Goal: Find contact information: Find contact information

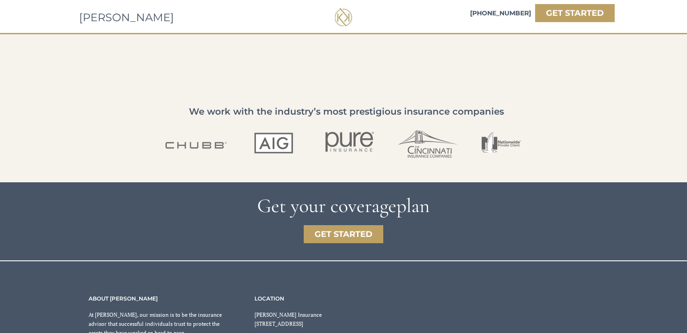
scroll to position [1555, 0]
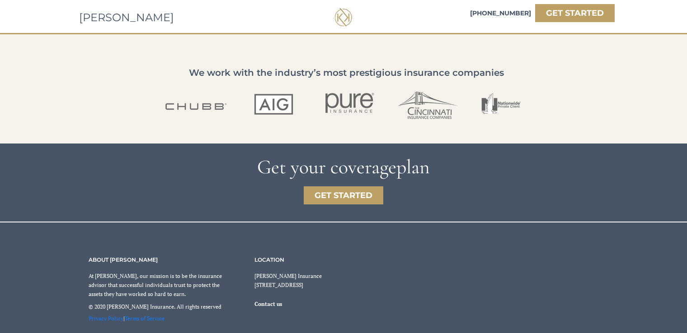
drag, startPoint x: 255, startPoint y: 284, endPoint x: 298, endPoint y: 295, distance: 44.2
click at [298, 290] on p "[PERSON_NAME] Insurance [STREET_ADDRESS]" at bounding box center [300, 281] width 93 height 18
copy span "[STREET_ADDRESS]"
click at [270, 302] on span "Contact us" at bounding box center [268, 304] width 28 height 7
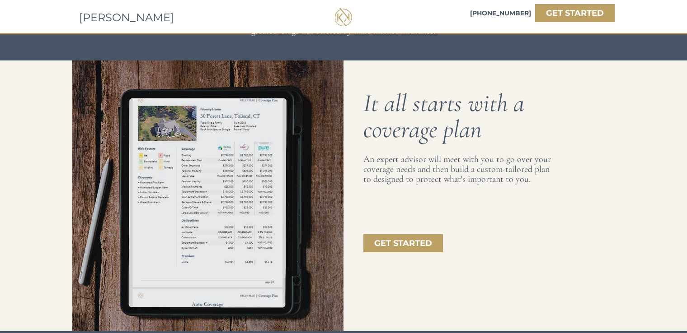
scroll to position [0, 0]
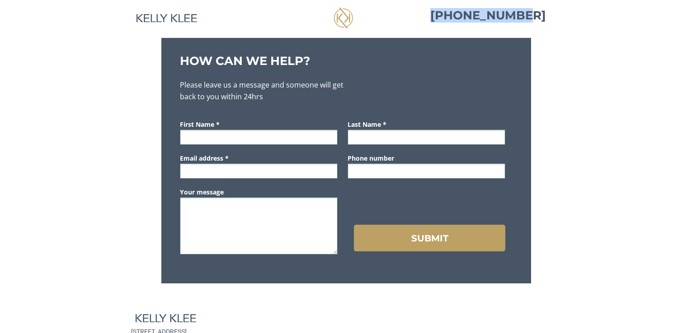
drag, startPoint x: 530, startPoint y: 13, endPoint x: 444, endPoint y: 17, distance: 85.5
click at [444, 17] on p "[PHONE_NUMBER]" at bounding box center [488, 17] width 136 height 10
copy span "[PHONE_NUMBER]"
